Goal: Answer question/provide support

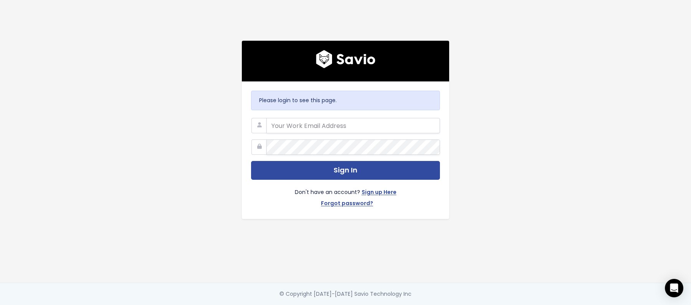
click at [432, 244] on com-1password-button at bounding box center [345, 305] width 691 height 0
type input "customerservice@hole19golf.com"
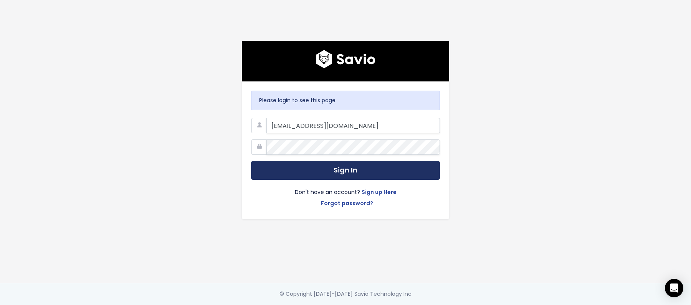
click at [297, 169] on button "Sign In" at bounding box center [345, 170] width 189 height 19
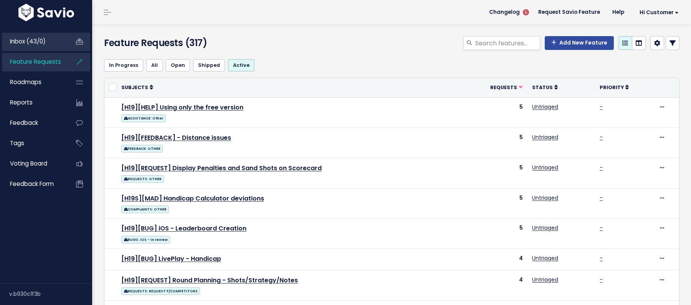
click at [57, 41] on link "Inbox (43/0)" at bounding box center [33, 42] width 62 height 18
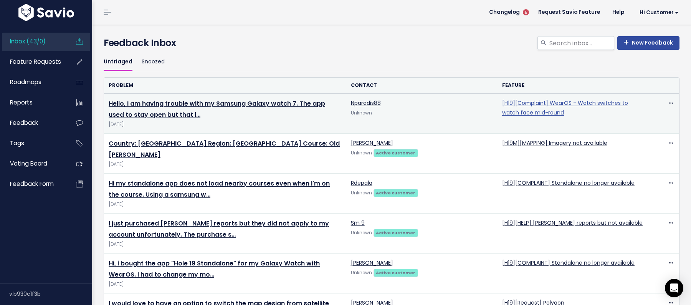
click at [542, 112] on link "[H19][Complaint] WearOS - Watch switches to watch face mid-round" at bounding box center [565, 107] width 126 height 17
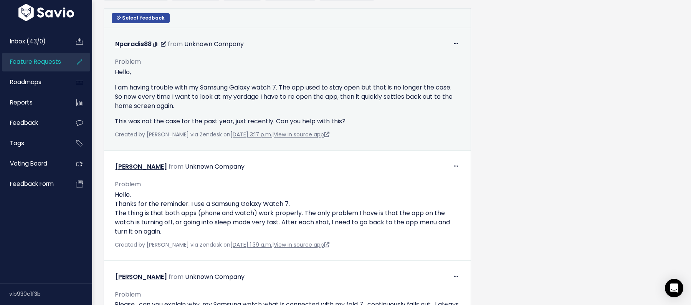
scroll to position [458, 0]
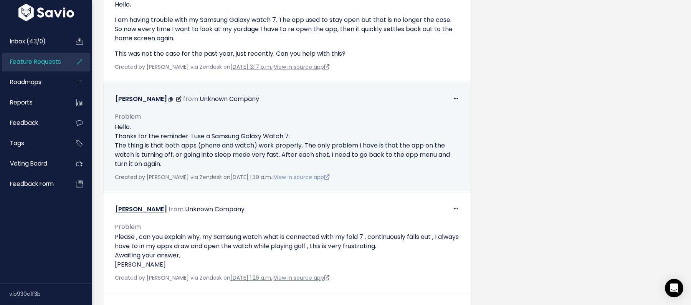
click at [322, 176] on link "View in source app" at bounding box center [302, 177] width 56 height 8
